Goal: Information Seeking & Learning: Understand process/instructions

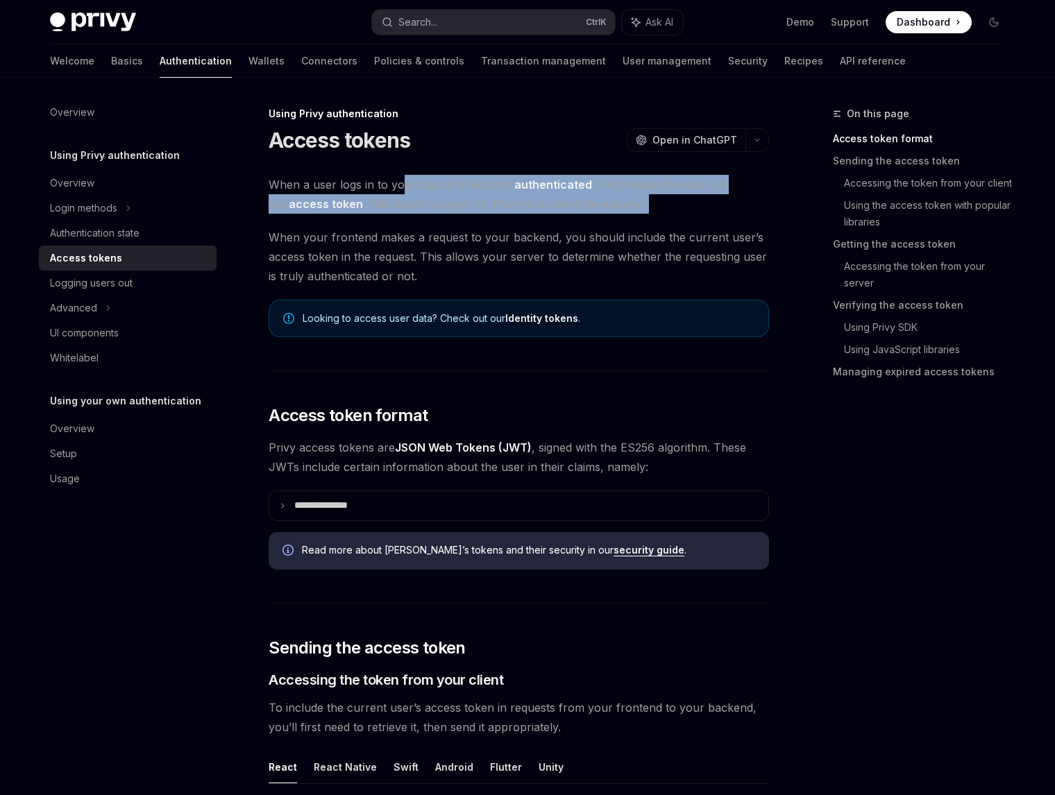
drag, startPoint x: 402, startPoint y: 187, endPoint x: 658, endPoint y: 209, distance: 257.0
click at [657, 213] on span "When a user logs in to your app and becomes authenticated , Privy issues the us…" at bounding box center [519, 194] width 500 height 39
click at [658, 209] on span "When a user logs in to your app and becomes authenticated , Privy issues the us…" at bounding box center [519, 194] width 500 height 39
drag, startPoint x: 662, startPoint y: 205, endPoint x: 377, endPoint y: 176, distance: 285.9
click at [377, 176] on span "When a user logs in to your app and becomes authenticated , Privy issues the us…" at bounding box center [519, 194] width 500 height 39
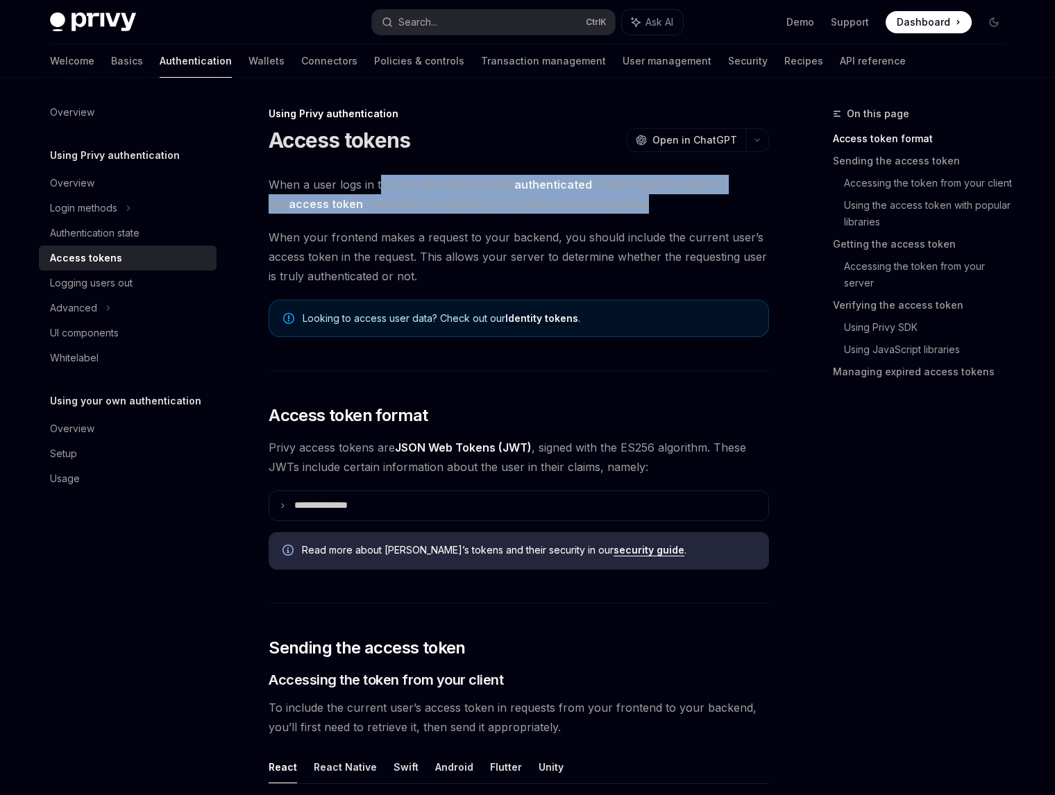
click at [389, 184] on span "When a user logs in to your app and becomes authenticated , Privy issues the us…" at bounding box center [519, 194] width 500 height 39
drag, startPoint x: 358, startPoint y: 182, endPoint x: 638, endPoint y: 201, distance: 281.0
click at [636, 201] on span "When a user logs in to your app and becomes authenticated , Privy issues the us…" at bounding box center [519, 194] width 500 height 39
click at [638, 201] on span "When a user logs in to your app and becomes authenticated , Privy issues the us…" at bounding box center [519, 194] width 500 height 39
drag, startPoint x: 661, startPoint y: 204, endPoint x: 366, endPoint y: 189, distance: 295.2
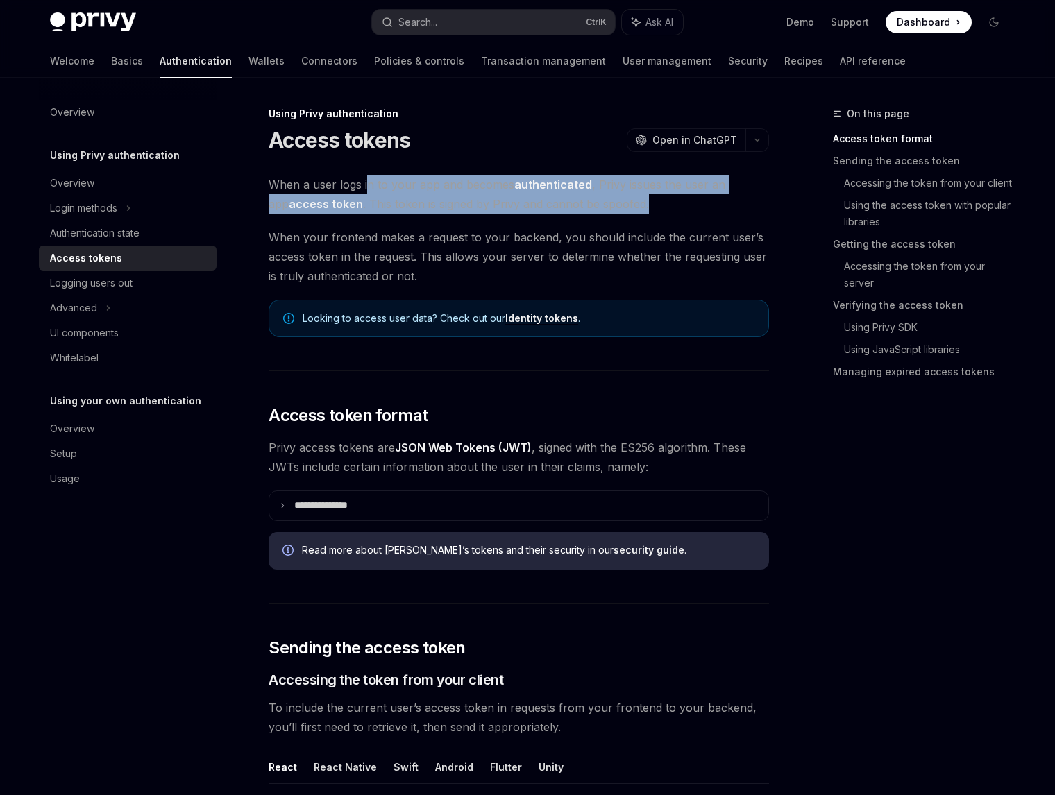
click at [366, 189] on span "When a user logs in to your app and becomes authenticated , Privy issues the us…" at bounding box center [519, 194] width 500 height 39
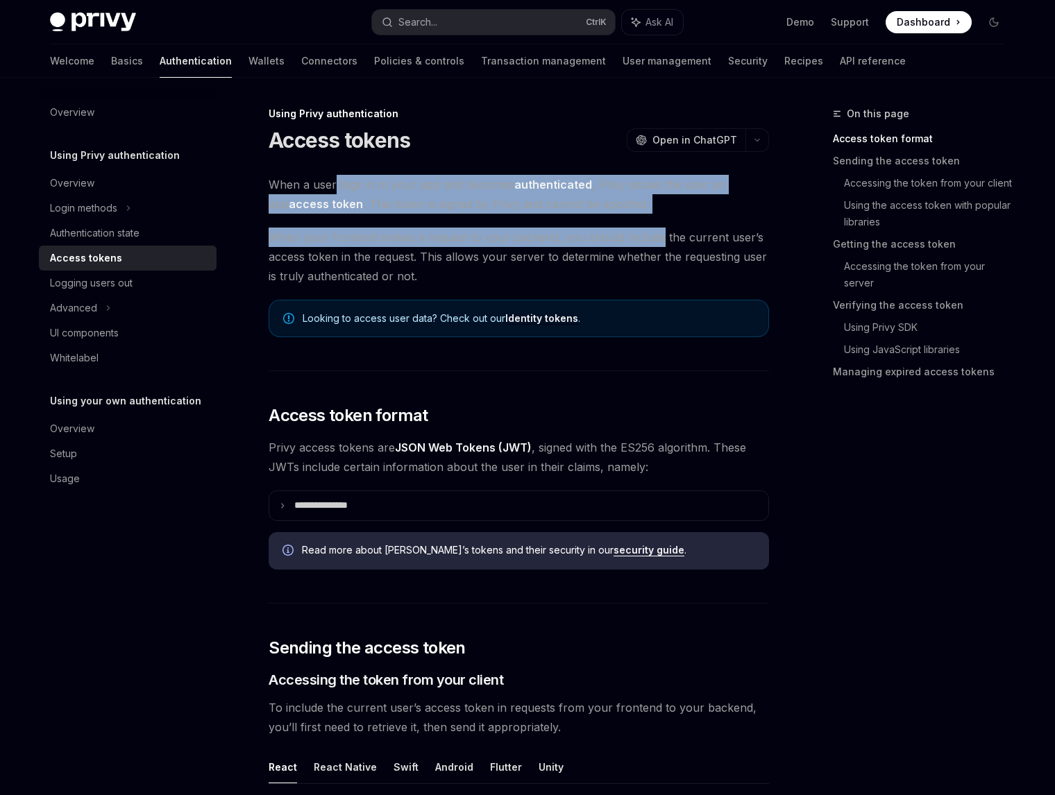
drag, startPoint x: 447, startPoint y: 192, endPoint x: 663, endPoint y: 212, distance: 216.7
click at [663, 212] on span "When a user logs in to your app and becomes authenticated , Privy issues the us…" at bounding box center [519, 194] width 500 height 39
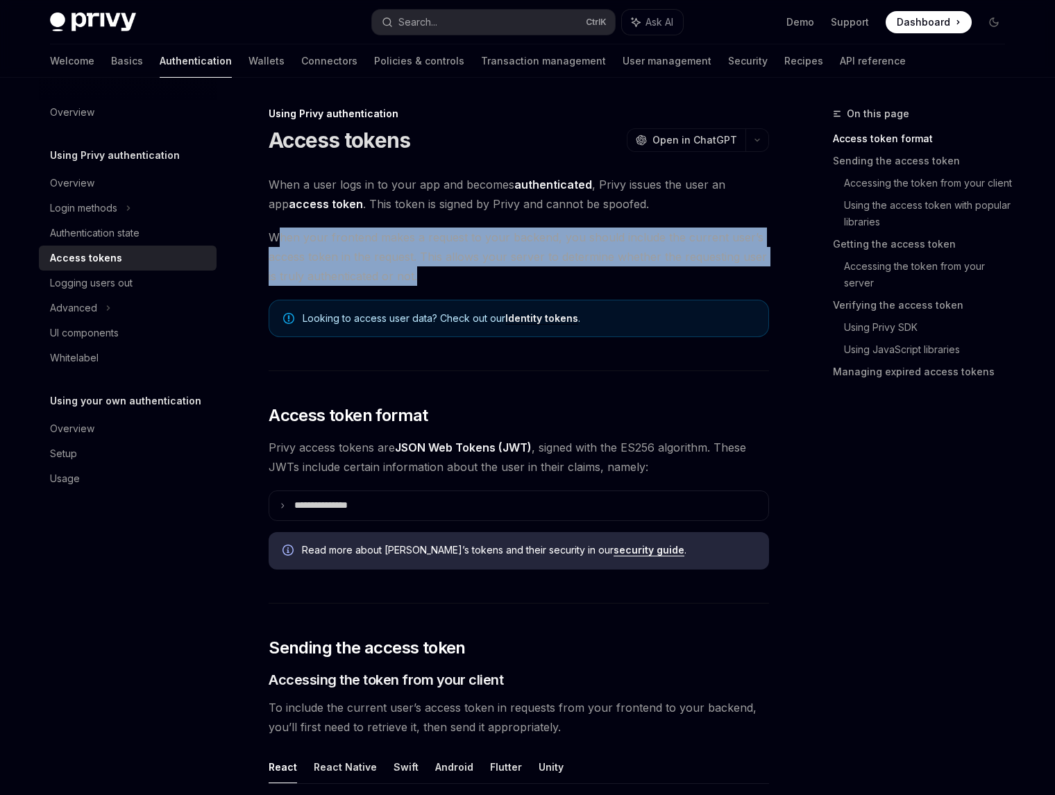
drag, startPoint x: 280, startPoint y: 230, endPoint x: 483, endPoint y: 274, distance: 207.4
click at [483, 274] on span "When your frontend makes a request to your backend, you should include the curr…" at bounding box center [519, 257] width 500 height 58
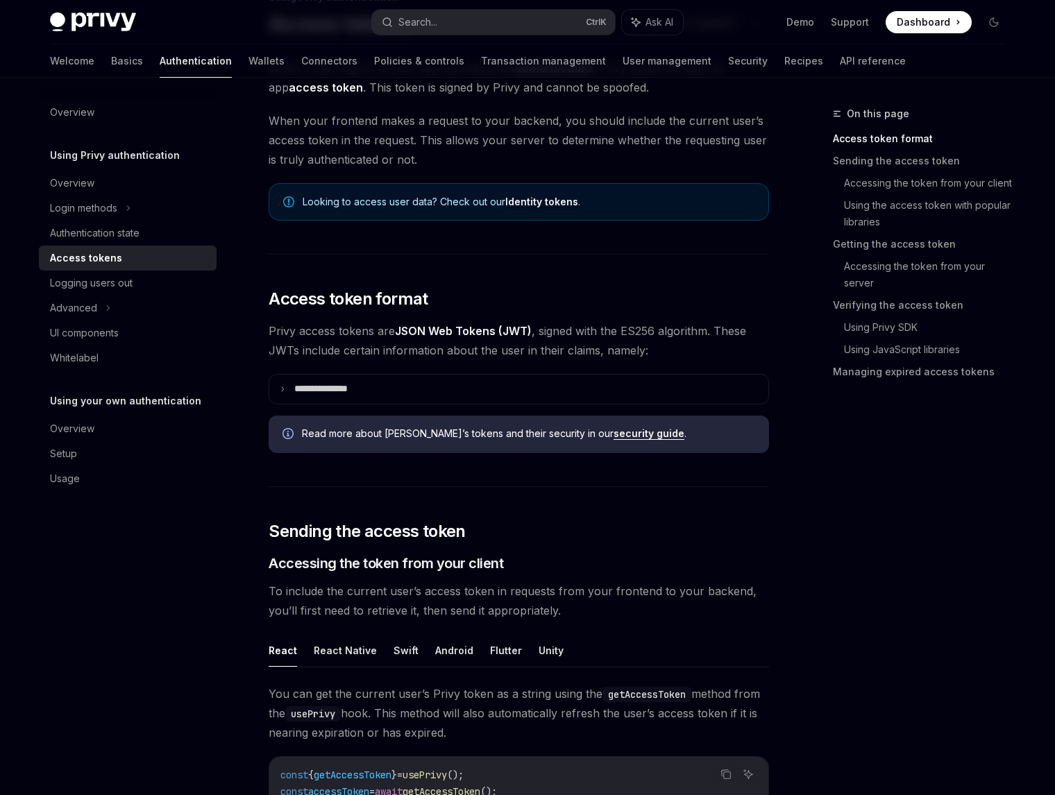
scroll to position [139, 0]
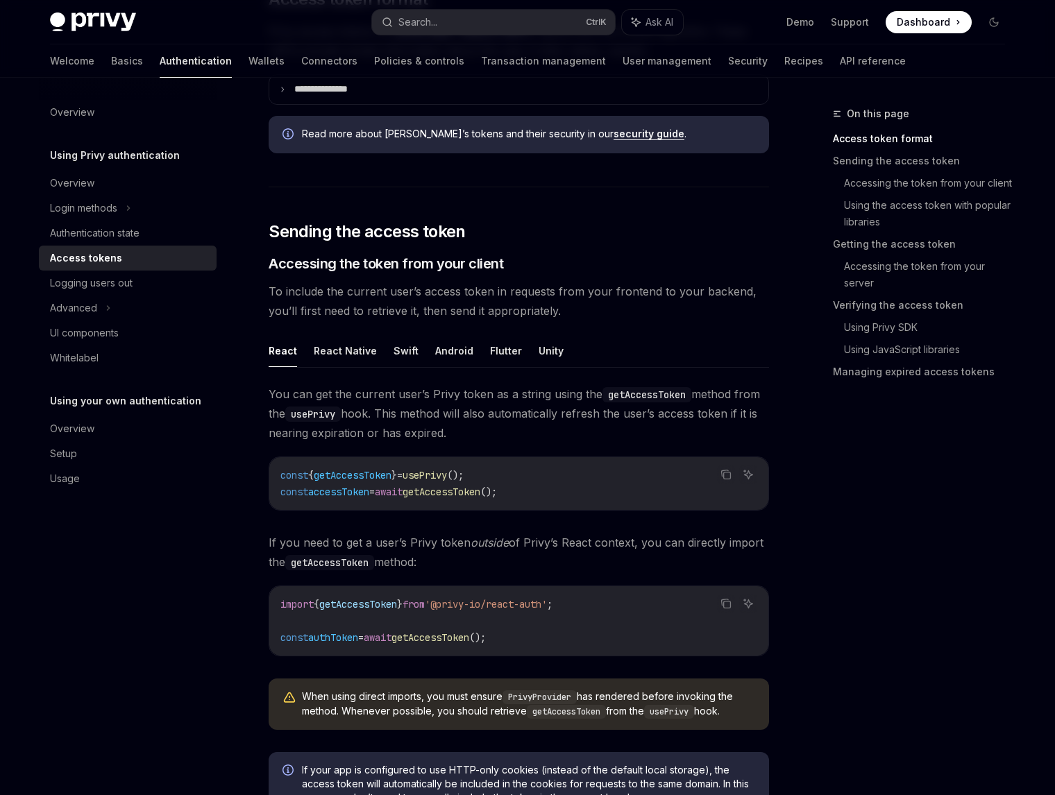
click at [899, 469] on div "On this page Access token format Sending the access token Accessing the token f…" at bounding box center [910, 450] width 211 height 690
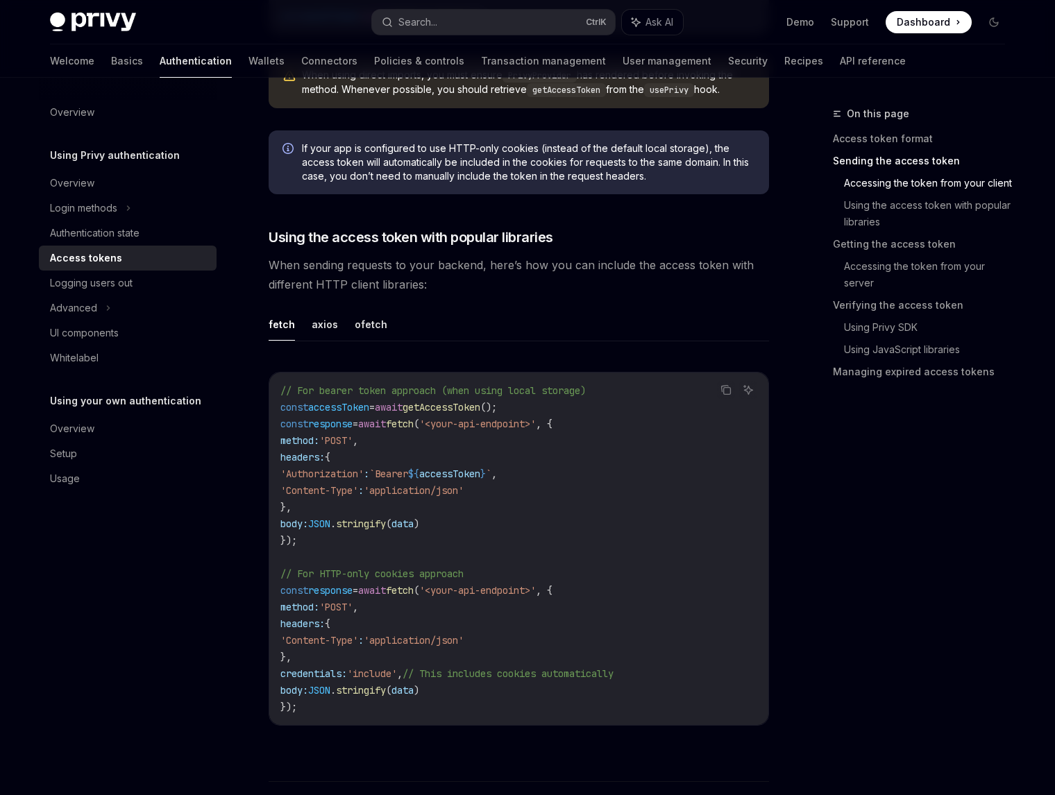
scroll to position [1041, 0]
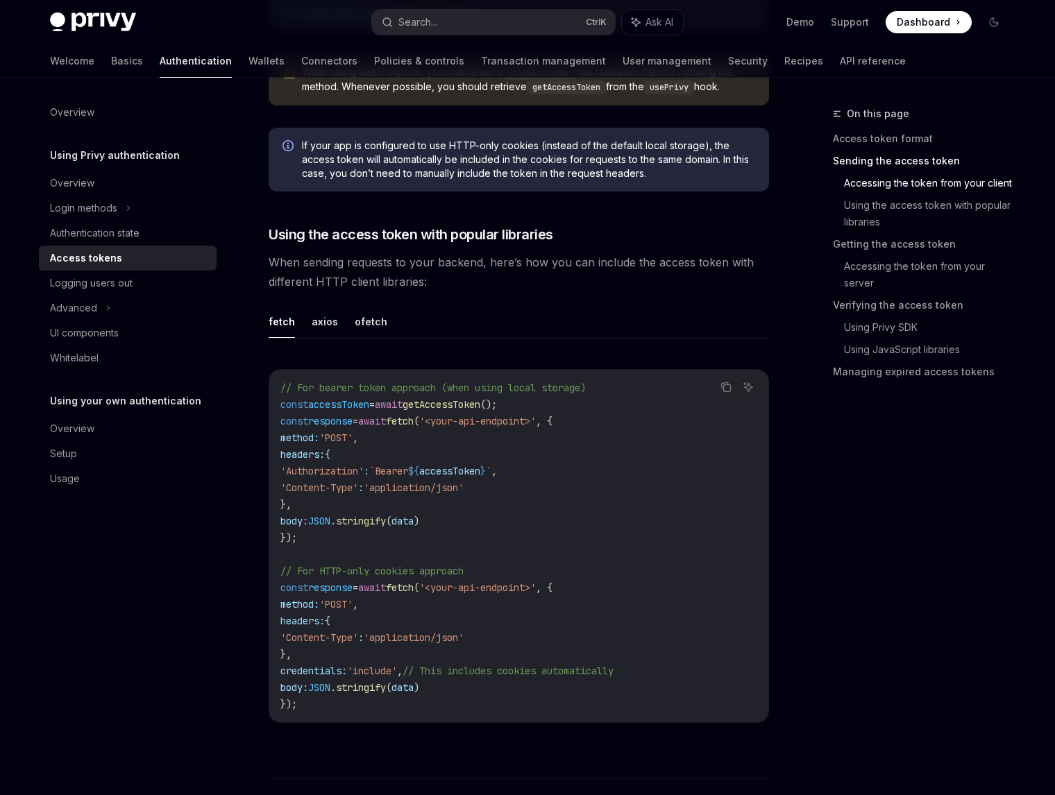
click at [955, 479] on div "On this page Access token format Sending the access token Accessing the token f…" at bounding box center [910, 450] width 211 height 690
click at [971, 481] on div "On this page Access token format Sending the access token Accessing the token f…" at bounding box center [910, 450] width 211 height 690
click at [858, 547] on div "On this page Access token format Sending the access token Accessing the token f…" at bounding box center [910, 450] width 211 height 690
drag, startPoint x: 641, startPoint y: 436, endPoint x: 602, endPoint y: 415, distance: 45.0
click at [641, 436] on code "// For bearer token approach (when using local storage) const accessToken = awa…" at bounding box center [518, 546] width 477 height 333
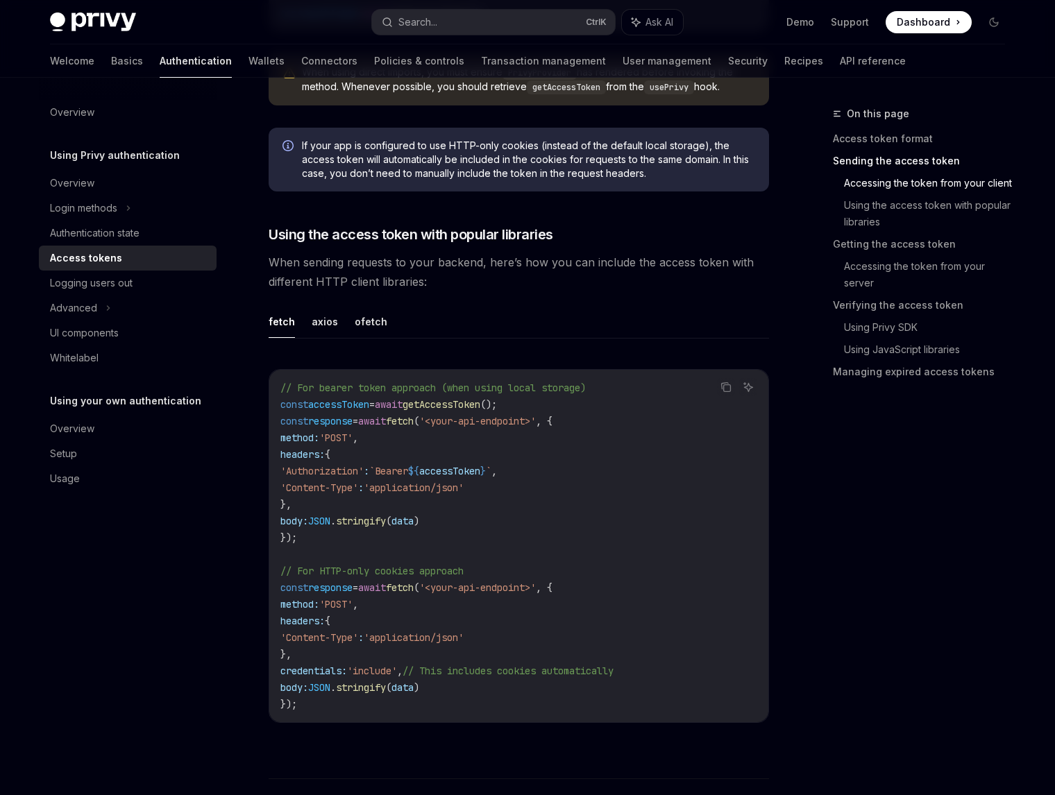
click at [584, 410] on code "// For bearer token approach (when using local storage) const accessToken = awa…" at bounding box center [518, 546] width 477 height 333
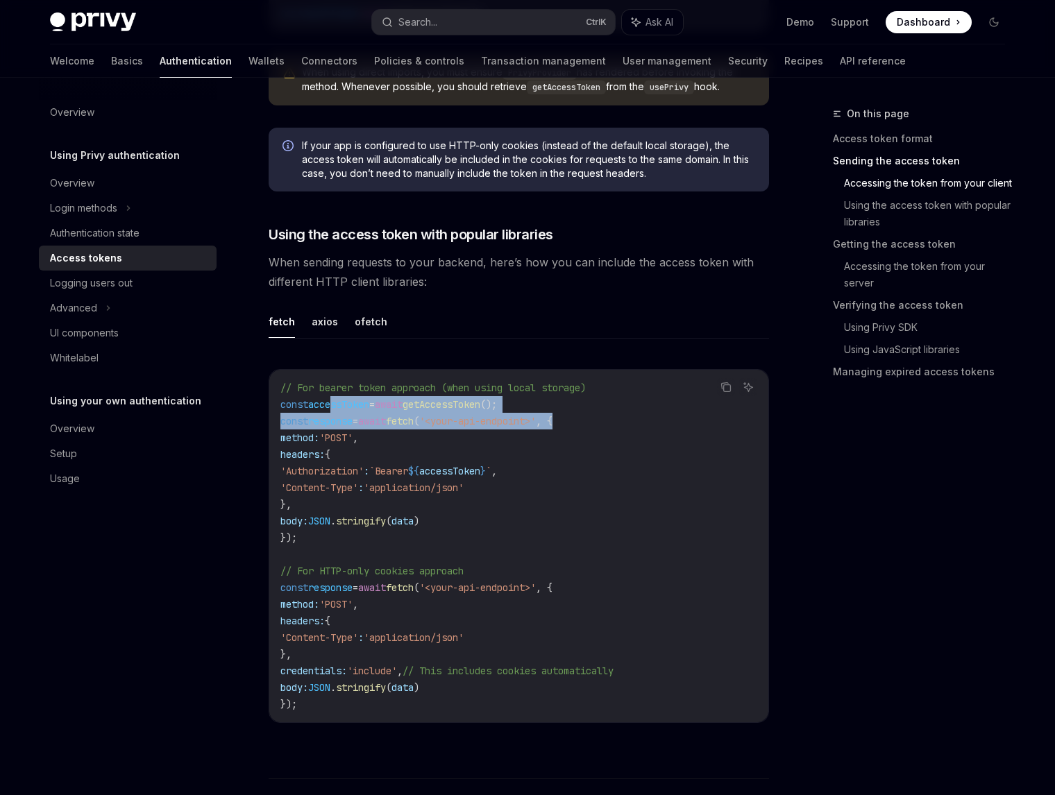
drag, startPoint x: 595, startPoint y: 415, endPoint x: 339, endPoint y: 403, distance: 256.3
click at [334, 403] on code "// For bearer token approach (when using local storage) const accessToken = awa…" at bounding box center [518, 546] width 477 height 333
click at [358, 420] on span "=" at bounding box center [355, 421] width 6 height 12
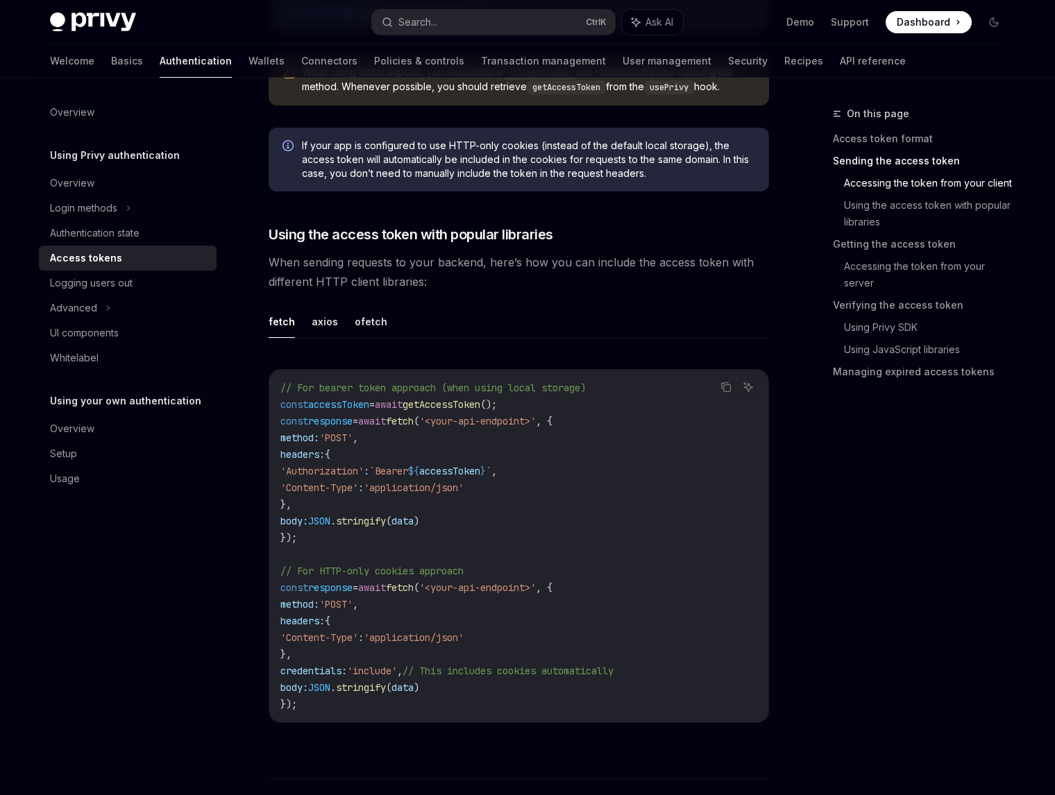
click at [296, 398] on span "const" at bounding box center [294, 404] width 28 height 12
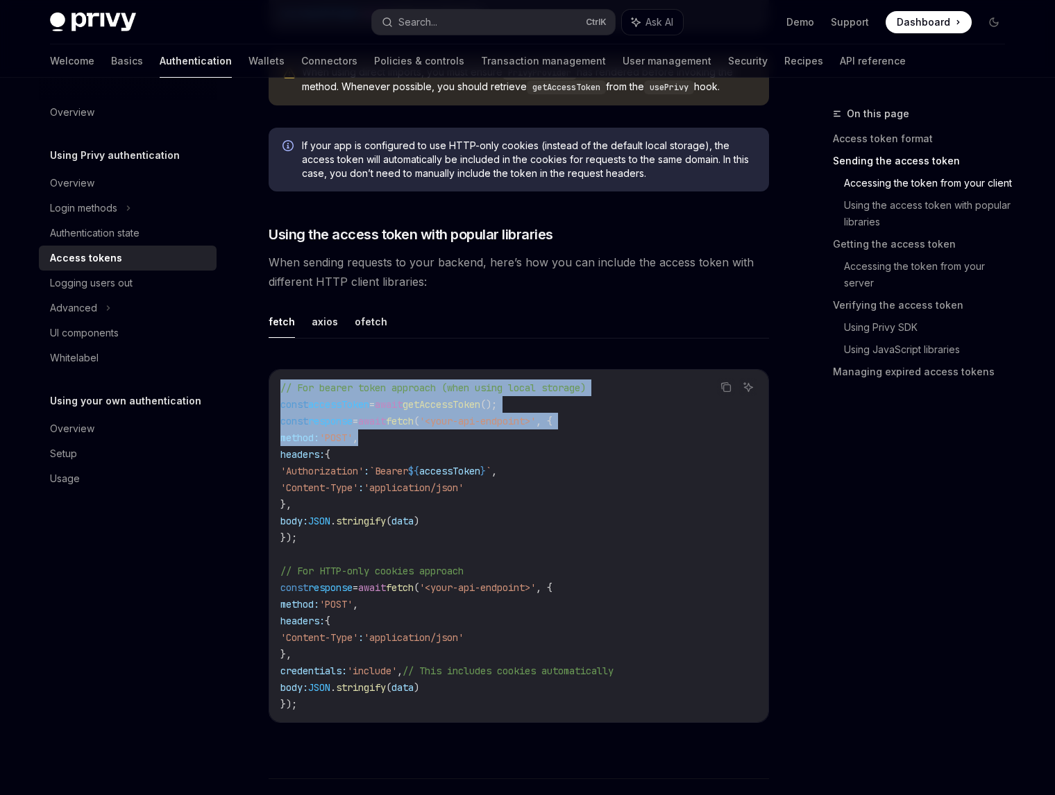
drag, startPoint x: 282, startPoint y: 389, endPoint x: 541, endPoint y: 431, distance: 262.9
click at [539, 431] on code "// For bearer token approach (when using local storage) const accessToken = awa…" at bounding box center [518, 546] width 477 height 333
click at [541, 431] on code "// For bearer token approach (when using local storage) const accessToken = awa…" at bounding box center [518, 546] width 477 height 333
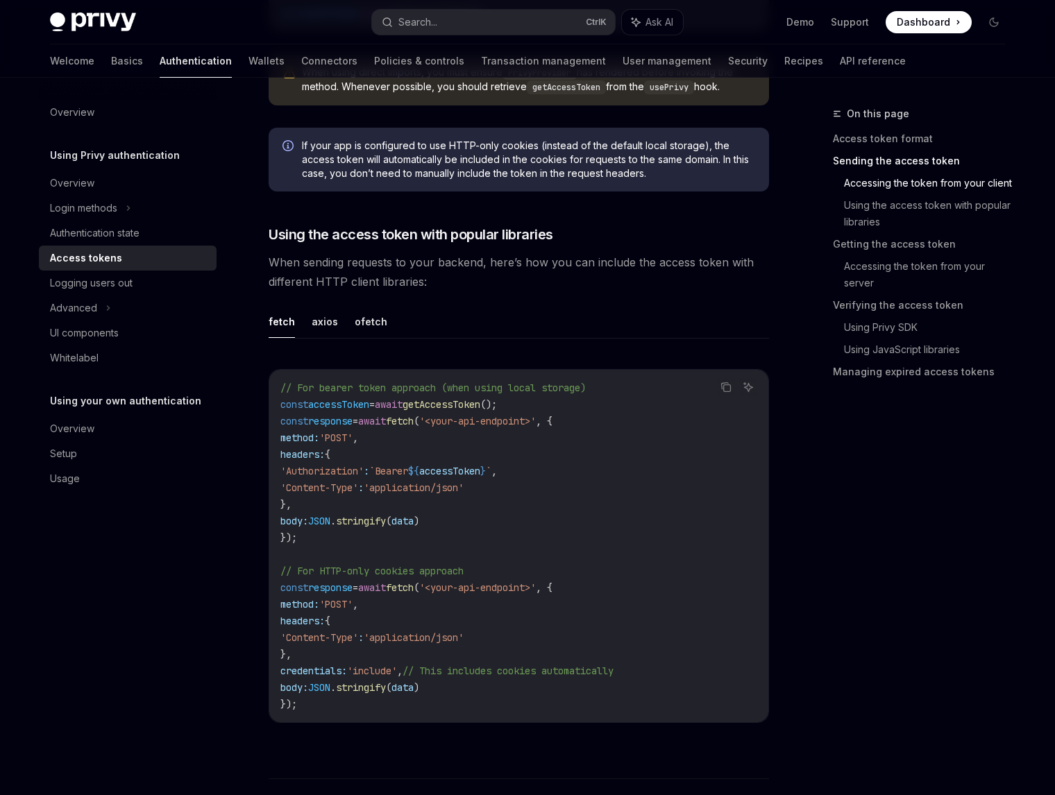
click at [402, 406] on span "await" at bounding box center [389, 404] width 28 height 12
drag, startPoint x: 289, startPoint y: 404, endPoint x: 521, endPoint y: 498, distance: 250.9
click at [519, 498] on div "// For bearer token approach (when using local storage) const accessToken = awa…" at bounding box center [518, 546] width 499 height 352
click at [547, 506] on code "// For bearer token approach (when using local storage) const accessToken = awa…" at bounding box center [518, 546] width 477 height 333
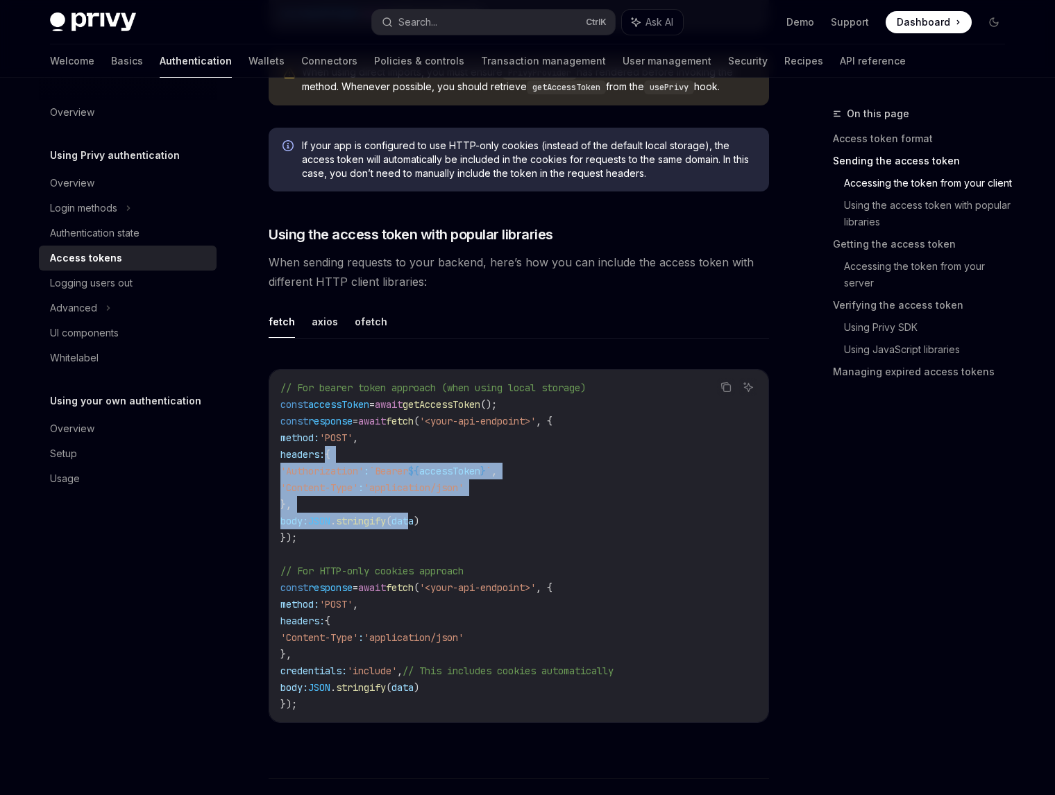
drag, startPoint x: 422, startPoint y: 518, endPoint x: 352, endPoint y: 467, distance: 86.9
click at [336, 454] on code "// For bearer token approach (when using local storage) const accessToken = awa…" at bounding box center [518, 546] width 477 height 333
click at [360, 506] on code "// For bearer token approach (when using local storage) const accessToken = awa…" at bounding box center [518, 546] width 477 height 333
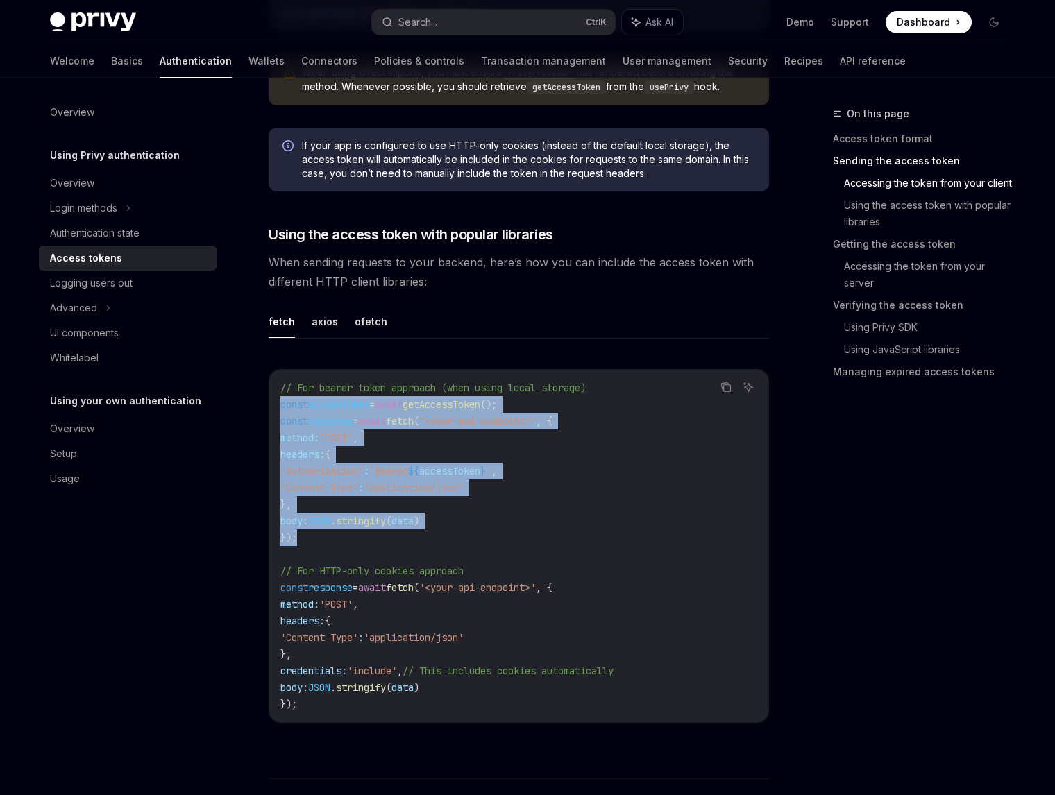
drag, startPoint x: 344, startPoint y: 529, endPoint x: 276, endPoint y: 400, distance: 145.9
click at [276, 400] on div "// For bearer token approach (when using local storage) const accessToken = awa…" at bounding box center [518, 546] width 499 height 352
click at [419, 471] on span "${" at bounding box center [413, 471] width 11 height 12
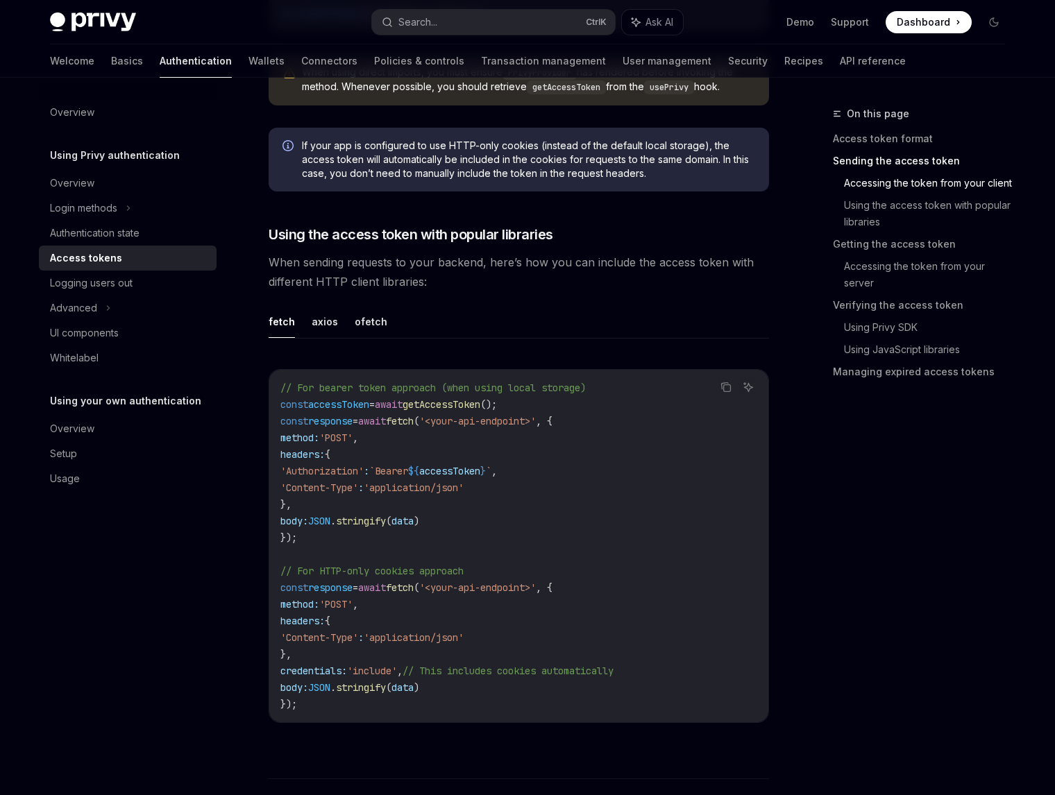
click at [572, 473] on code "// For bearer token approach (when using local storage) const accessToken = awa…" at bounding box center [518, 546] width 477 height 333
click at [663, 538] on code "// For bearer token approach (when using local storage) const accessToken = awa…" at bounding box center [518, 546] width 477 height 333
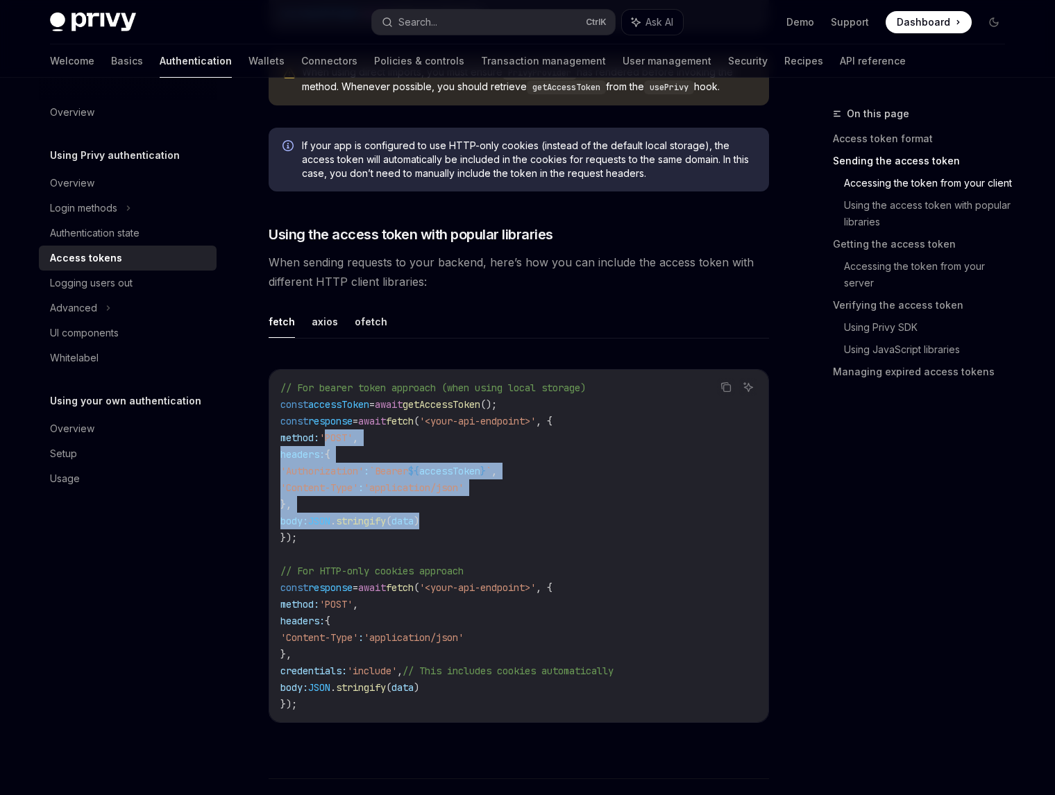
drag, startPoint x: 522, startPoint y: 526, endPoint x: 350, endPoint y: 429, distance: 197.6
click at [337, 427] on code "// For bearer token approach (when using local storage) const accessToken = awa…" at bounding box center [518, 546] width 477 height 333
click at [697, 505] on code "// For bearer token approach (when using local storage) const accessToken = awa…" at bounding box center [518, 546] width 477 height 333
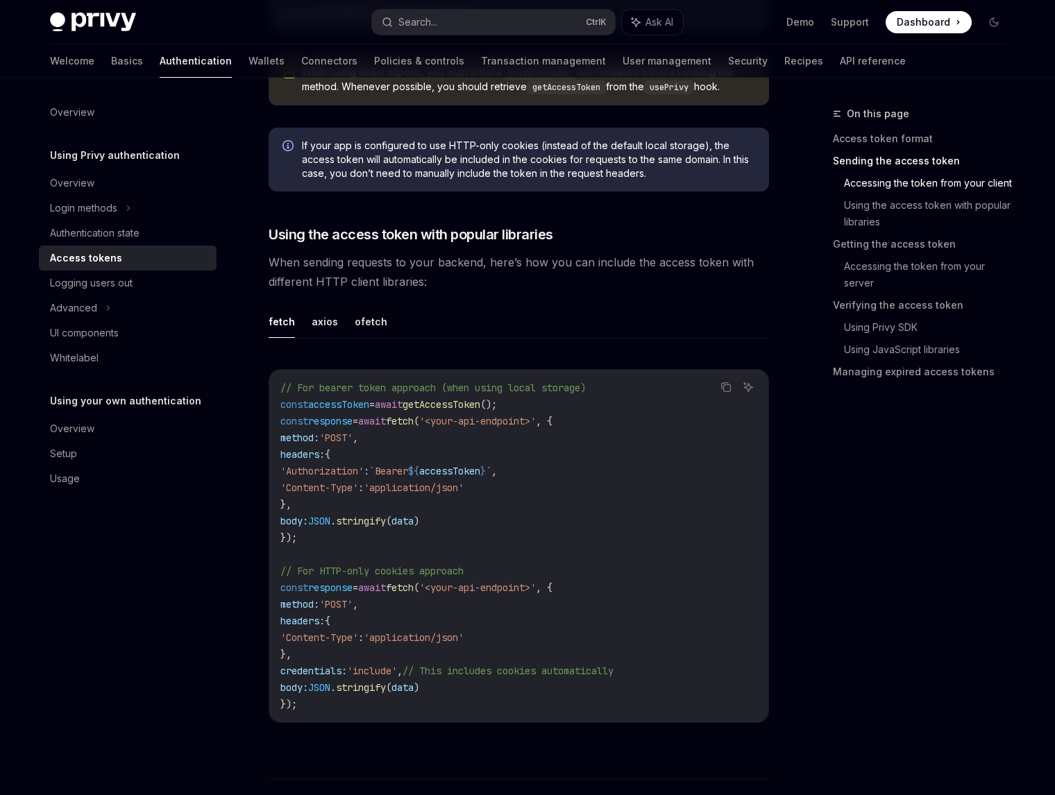
click at [656, 495] on code "// For bearer token approach (when using local storage) const accessToken = awa…" at bounding box center [518, 546] width 477 height 333
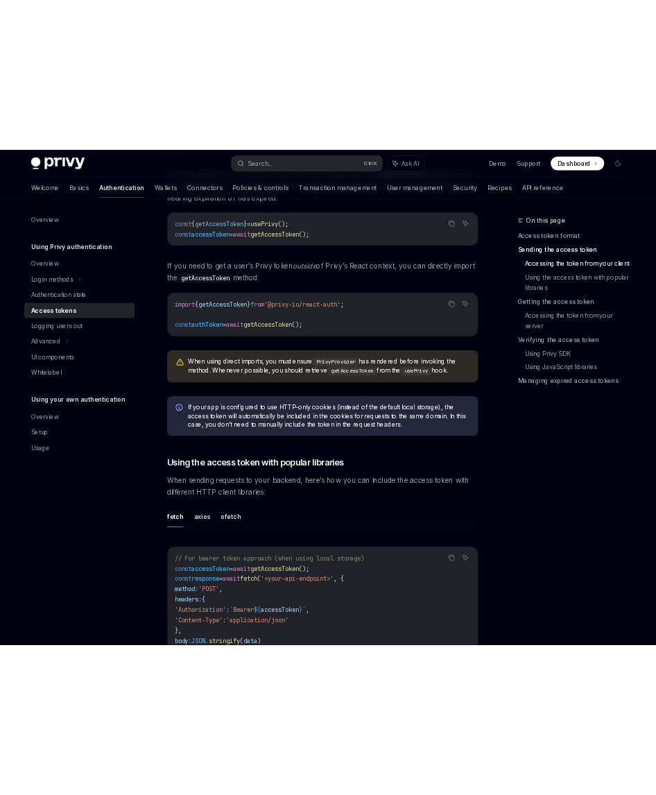
scroll to position [763, 0]
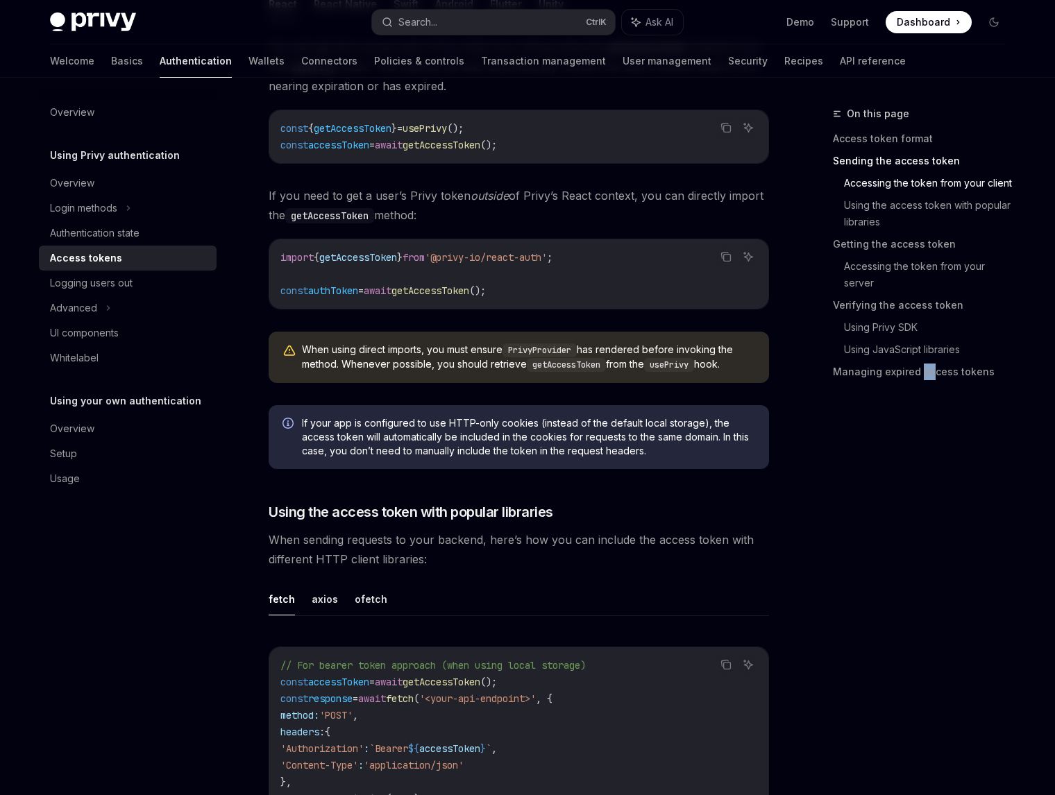
drag, startPoint x: 919, startPoint y: 619, endPoint x: 933, endPoint y: 628, distance: 16.6
click at [933, 628] on div "On this page Access token format Sending the access token Accessing the token f…" at bounding box center [910, 450] width 211 height 690
click at [859, 526] on div "On this page Access token format Sending the access token Accessing the token f…" at bounding box center [910, 450] width 211 height 690
drag, startPoint x: 826, startPoint y: 531, endPoint x: 695, endPoint y: 552, distance: 132.9
click at [826, 531] on div "On this page Access token format Sending the access token Accessing the token f…" at bounding box center [910, 450] width 211 height 690
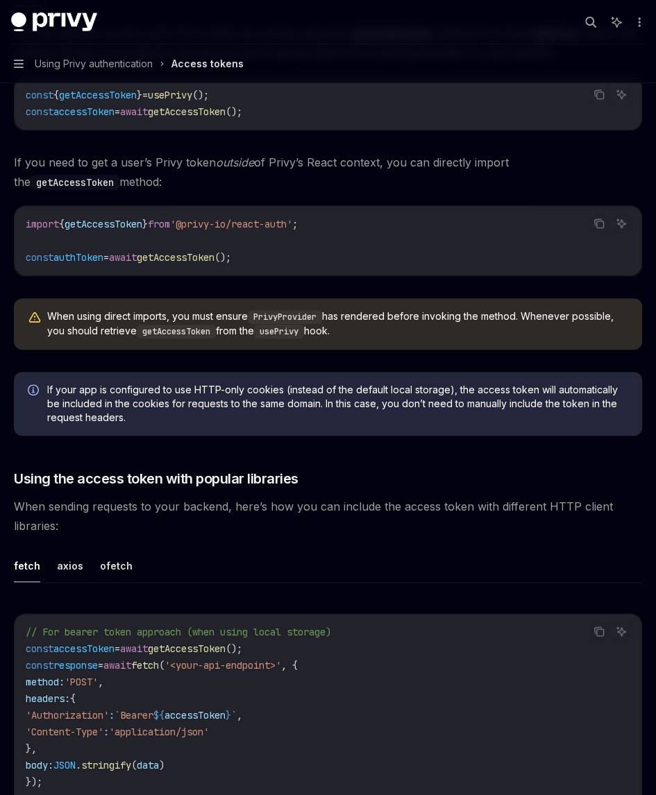
type textarea "*"
